Goal: Task Accomplishment & Management: Manage account settings

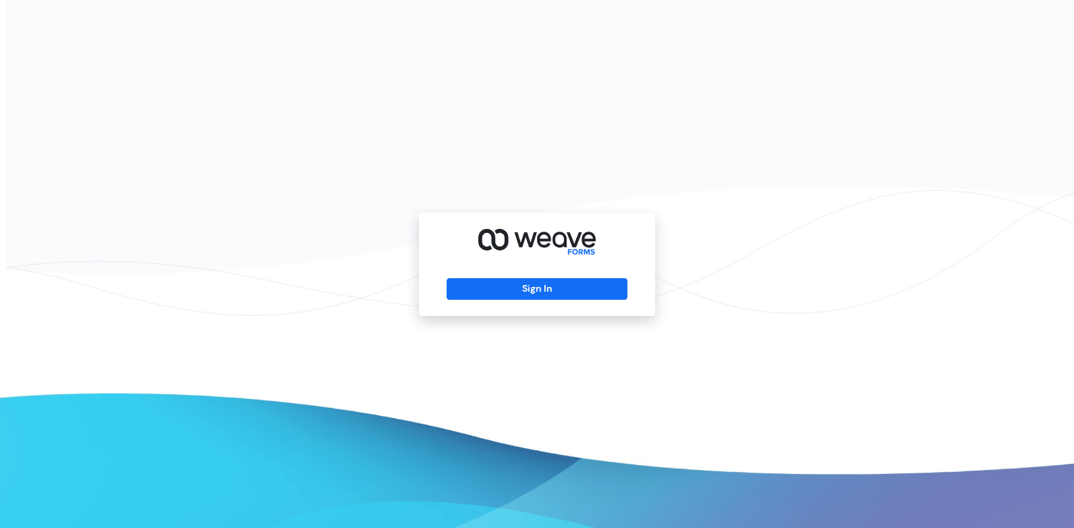
click at [406, 249] on div "Sign In" at bounding box center [537, 264] width 1074 height 528
click at [541, 277] on div "Sign In" at bounding box center [537, 264] width 236 height 103
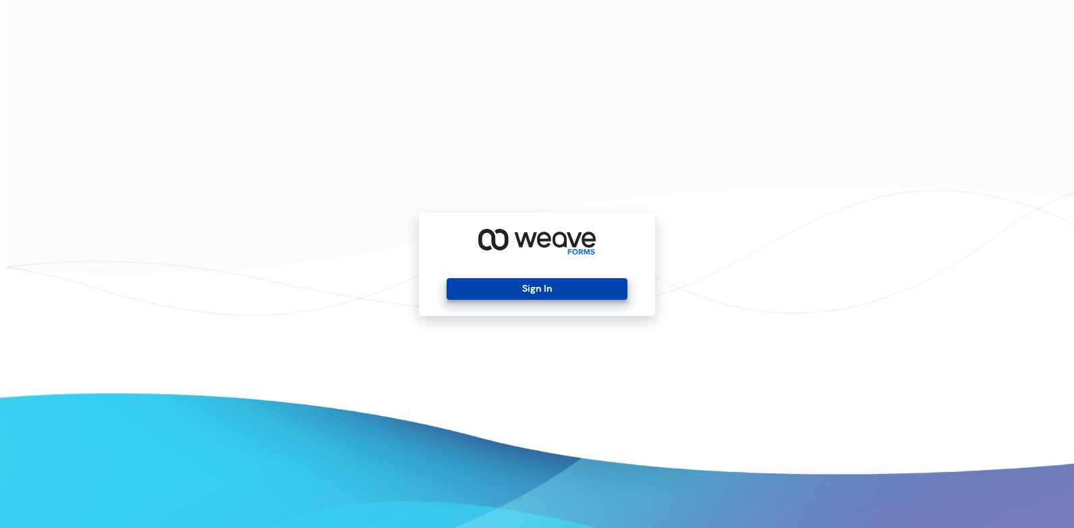
click at [539, 281] on button "Sign In" at bounding box center [537, 289] width 180 height 22
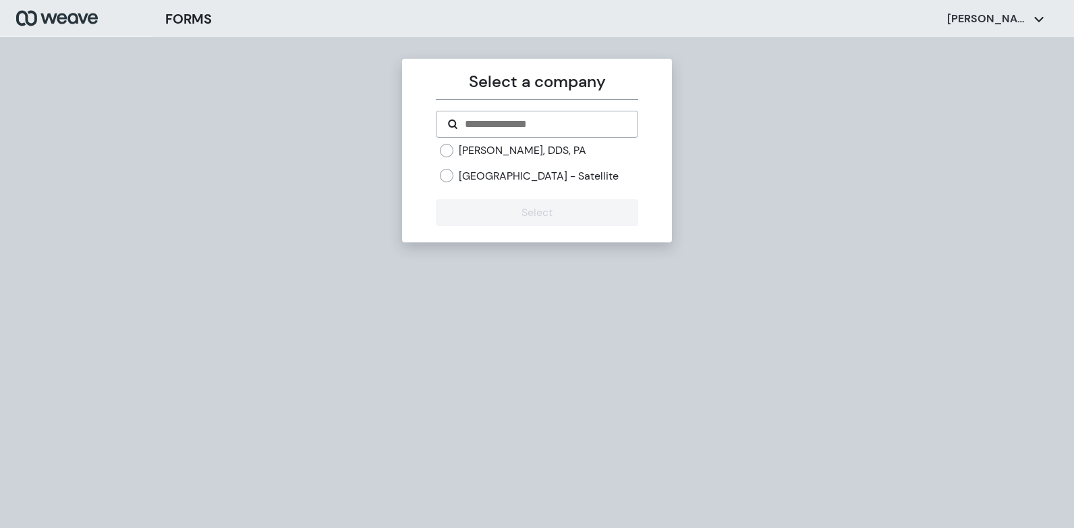
click at [471, 148] on label "[PERSON_NAME], DDS, PA" at bounding box center [523, 150] width 128 height 15
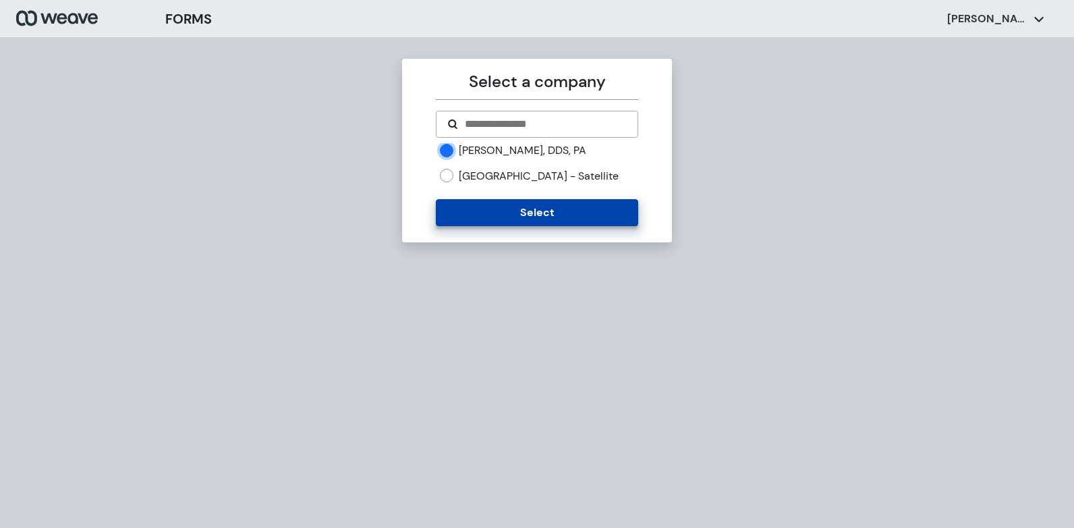
click at [516, 226] on button "Select" at bounding box center [537, 212] width 202 height 27
